Goal: Find contact information: Find contact information

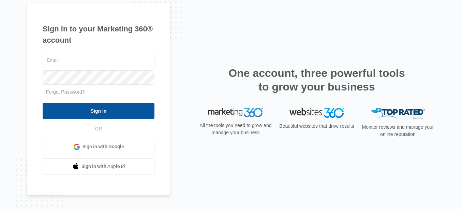
type input "Sam@Indyhoosierwindows.com"
click at [113, 112] on input "Sign In" at bounding box center [99, 111] width 112 height 16
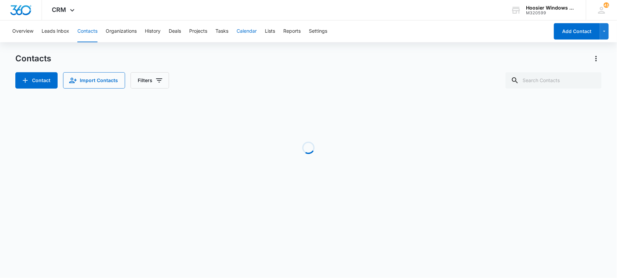
click at [254, 32] on button "Calendar" at bounding box center [247, 31] width 20 height 22
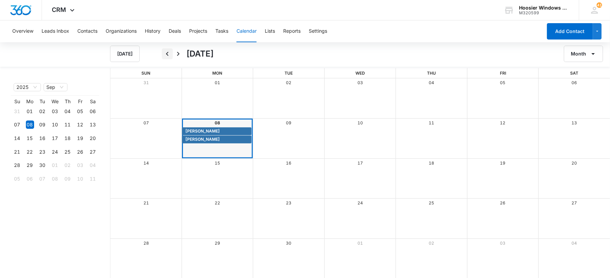
click at [169, 56] on icon "Back" at bounding box center [167, 54] width 8 height 8
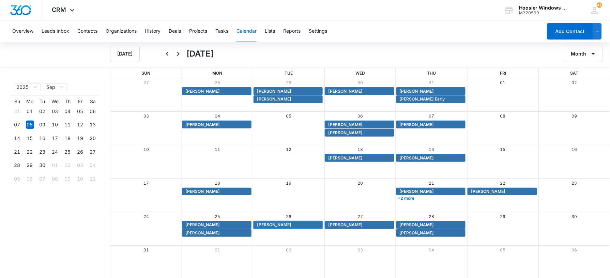
click at [274, 225] on span "[PERSON_NAME]" at bounding box center [274, 225] width 34 height 6
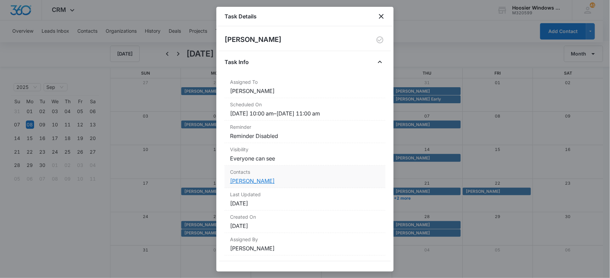
click at [246, 183] on link "[PERSON_NAME]" at bounding box center [252, 181] width 45 height 7
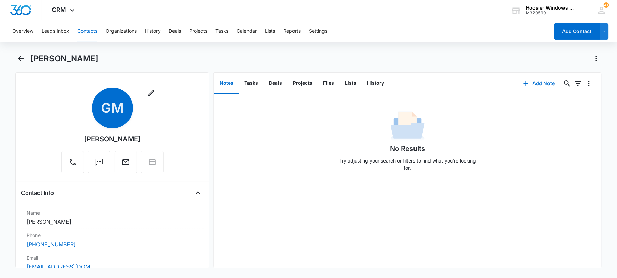
click at [2, 58] on main "[PERSON_NAME] Remove GM [PERSON_NAME] Contact Info Name Cancel Save Changes [PE…" at bounding box center [308, 165] width 617 height 224
click at [244, 29] on button "Calendar" at bounding box center [247, 31] width 20 height 22
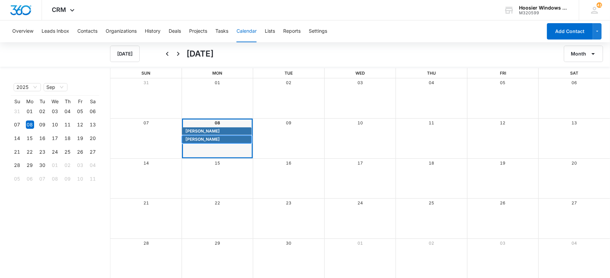
click at [205, 137] on span "[PERSON_NAME]" at bounding box center [202, 139] width 34 height 6
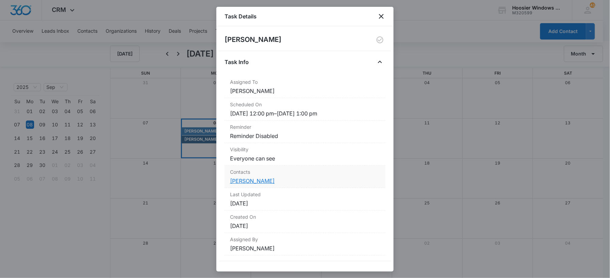
click at [252, 183] on link "[PERSON_NAME]" at bounding box center [252, 181] width 45 height 7
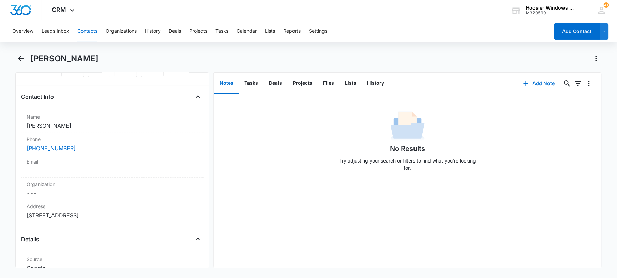
scroll to position [93, 0]
click at [145, 210] on label "Address" at bounding box center [112, 209] width 171 height 7
